Goal: Task Accomplishment & Management: Use online tool/utility

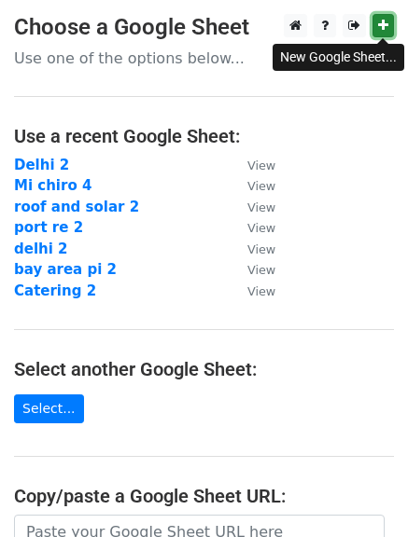
click at [379, 24] on icon at bounding box center [383, 25] width 10 height 13
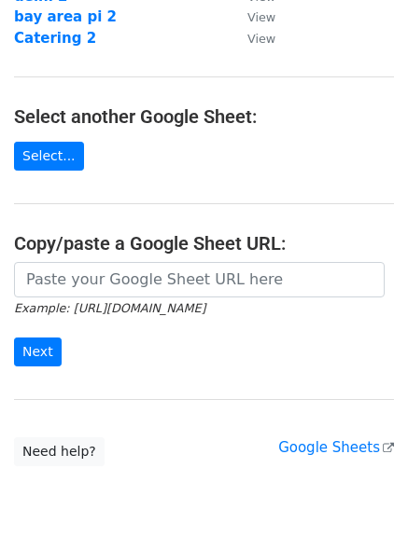
scroll to position [254, 0]
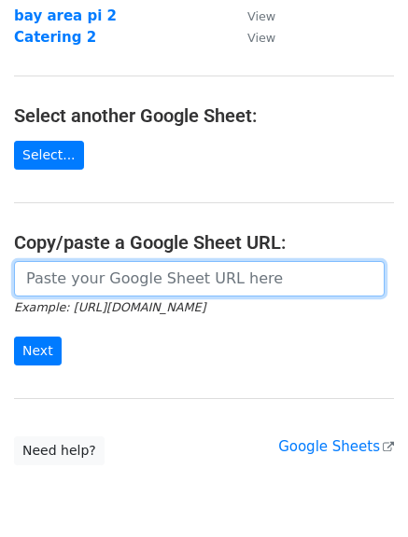
click at [211, 286] on input "url" at bounding box center [199, 278] width 370 height 35
paste input "[URL][DOMAIN_NAME]"
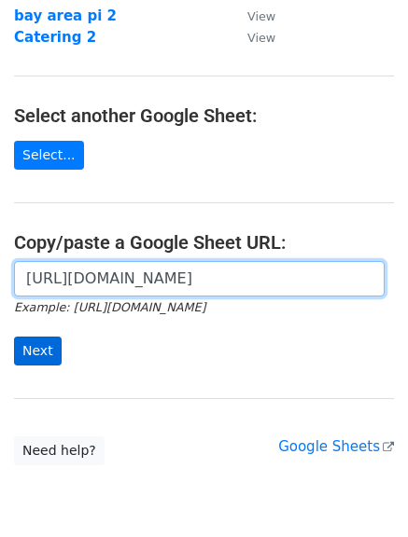
type input "[URL][DOMAIN_NAME]"
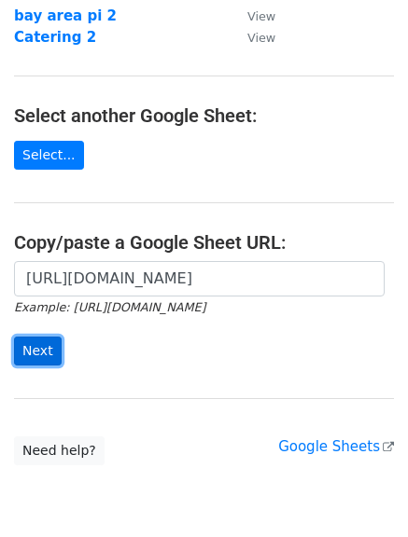
click at [49, 346] on input "Next" at bounding box center [38, 351] width 48 height 29
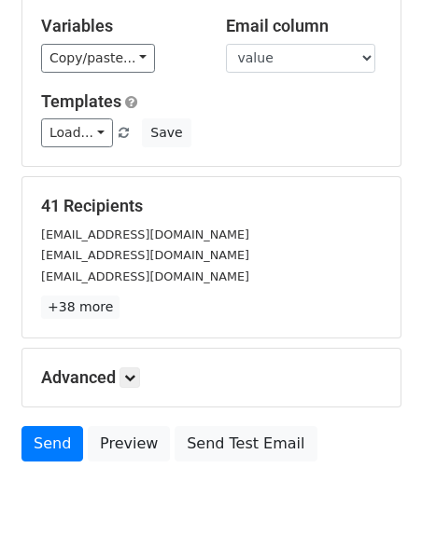
scroll to position [169, 0]
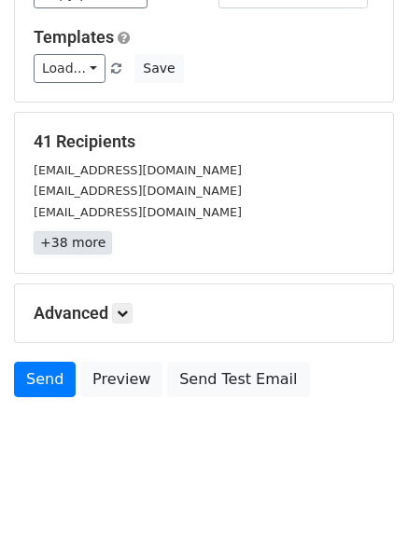
click at [54, 246] on link "+38 more" at bounding box center [73, 242] width 78 height 23
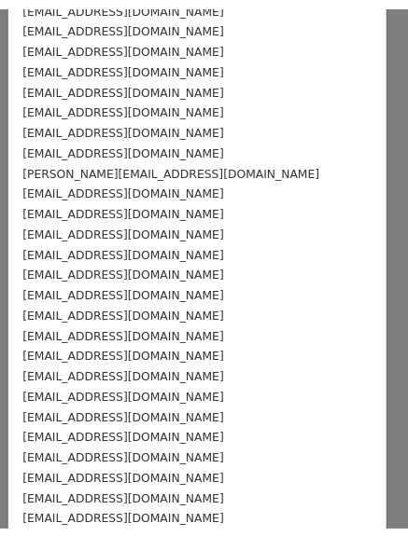
scroll to position [0, 0]
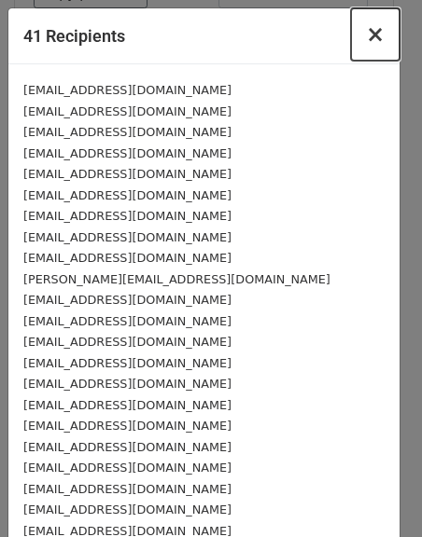
click at [366, 35] on span "×" at bounding box center [375, 34] width 19 height 26
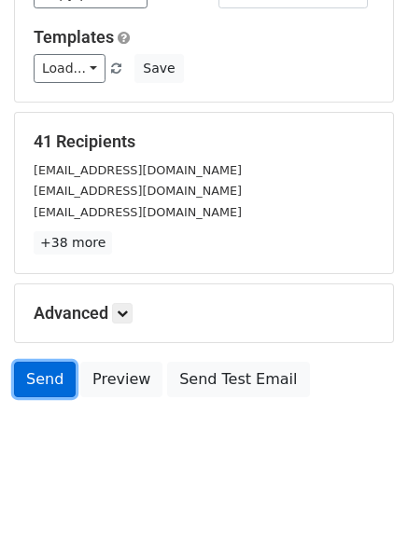
click at [43, 387] on link "Send" at bounding box center [45, 379] width 62 height 35
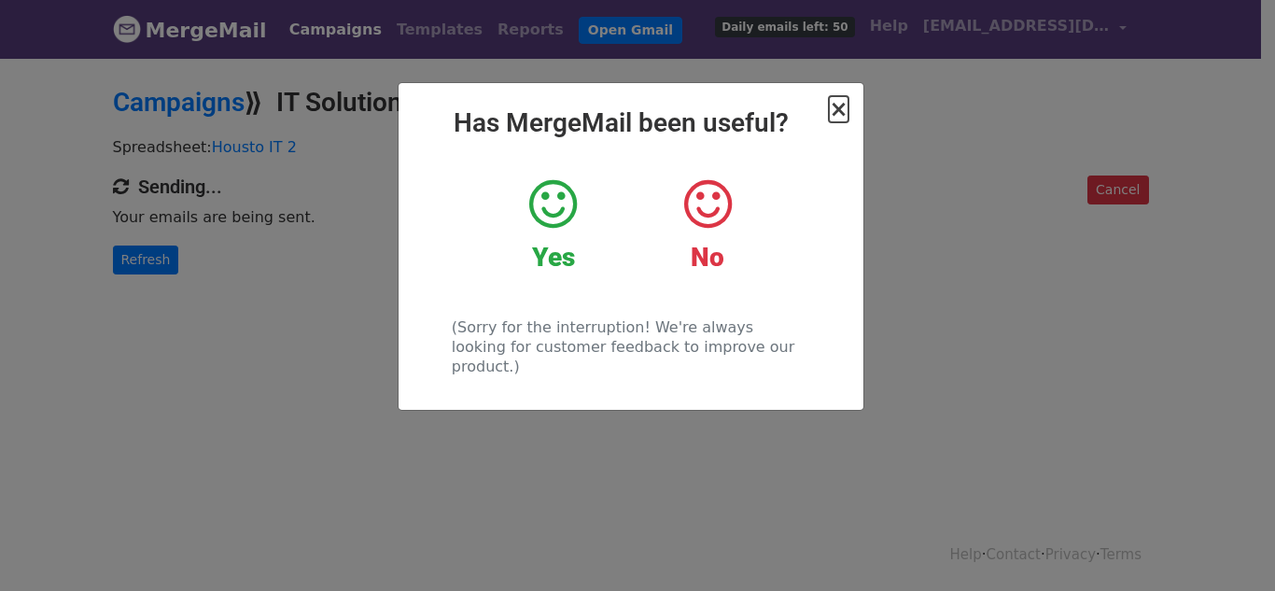
click at [835, 115] on span "×" at bounding box center [838, 109] width 19 height 26
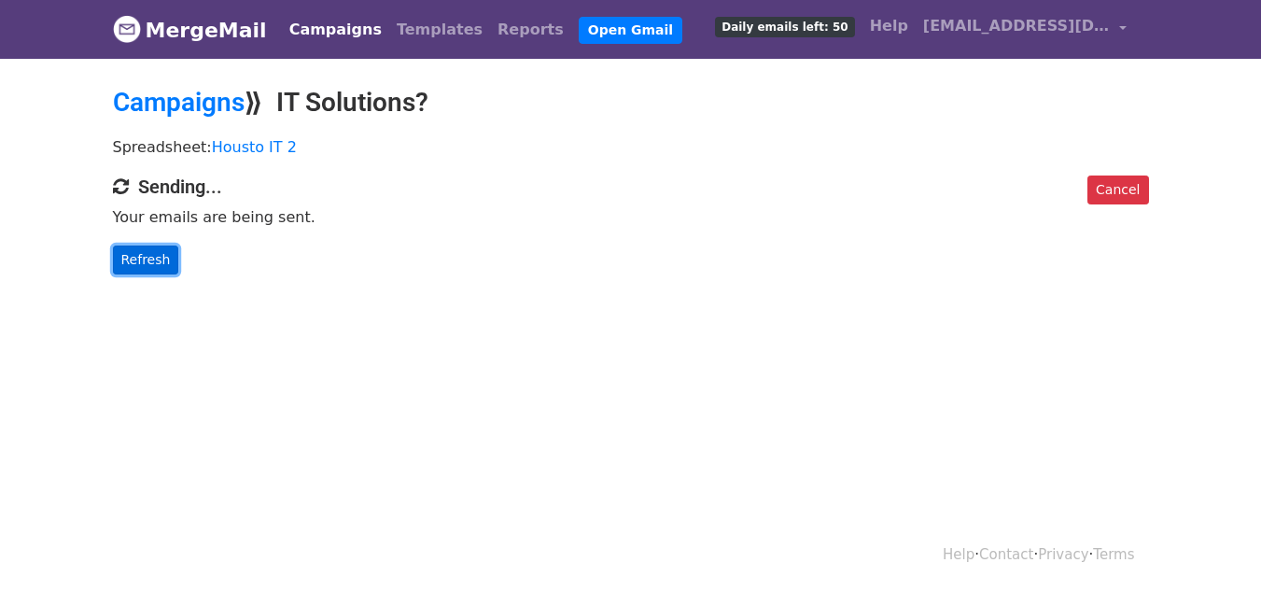
click at [135, 256] on link "Refresh" at bounding box center [146, 259] width 66 height 29
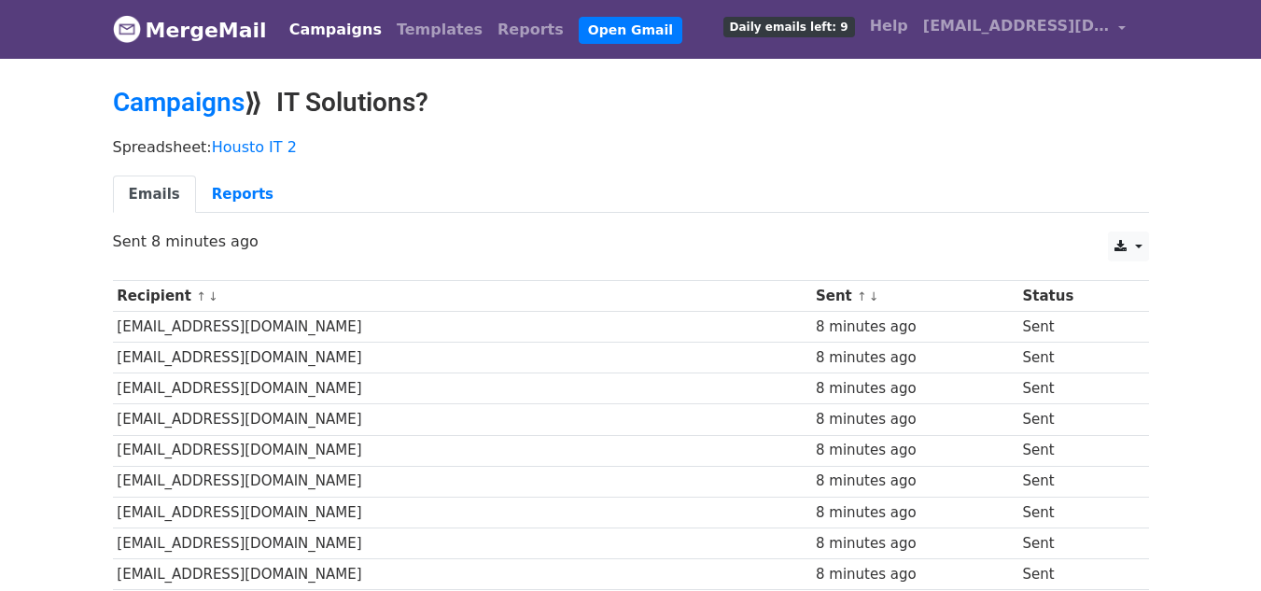
click at [734, 158] on div "Spreadsheet: Housto IT 2 Emails Reports" at bounding box center [631, 180] width 1064 height 105
